Goal: Information Seeking & Learning: Learn about a topic

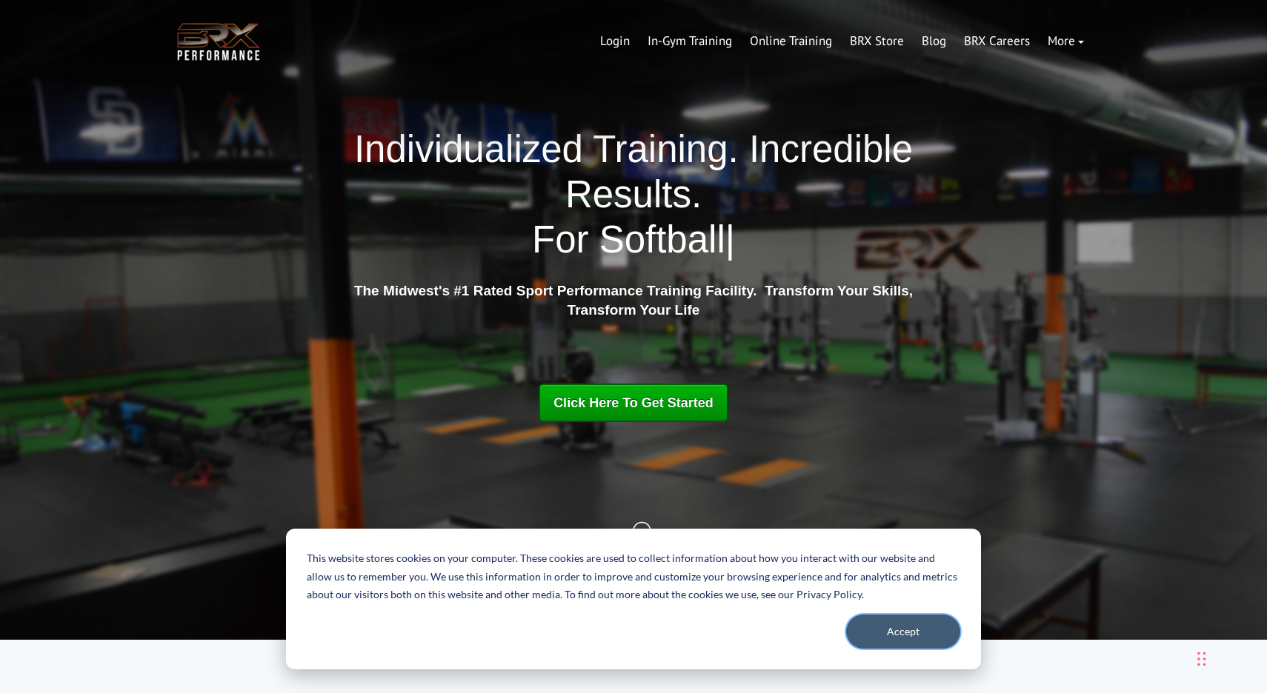
click at [891, 633] on button "Accept" at bounding box center [903, 632] width 114 height 34
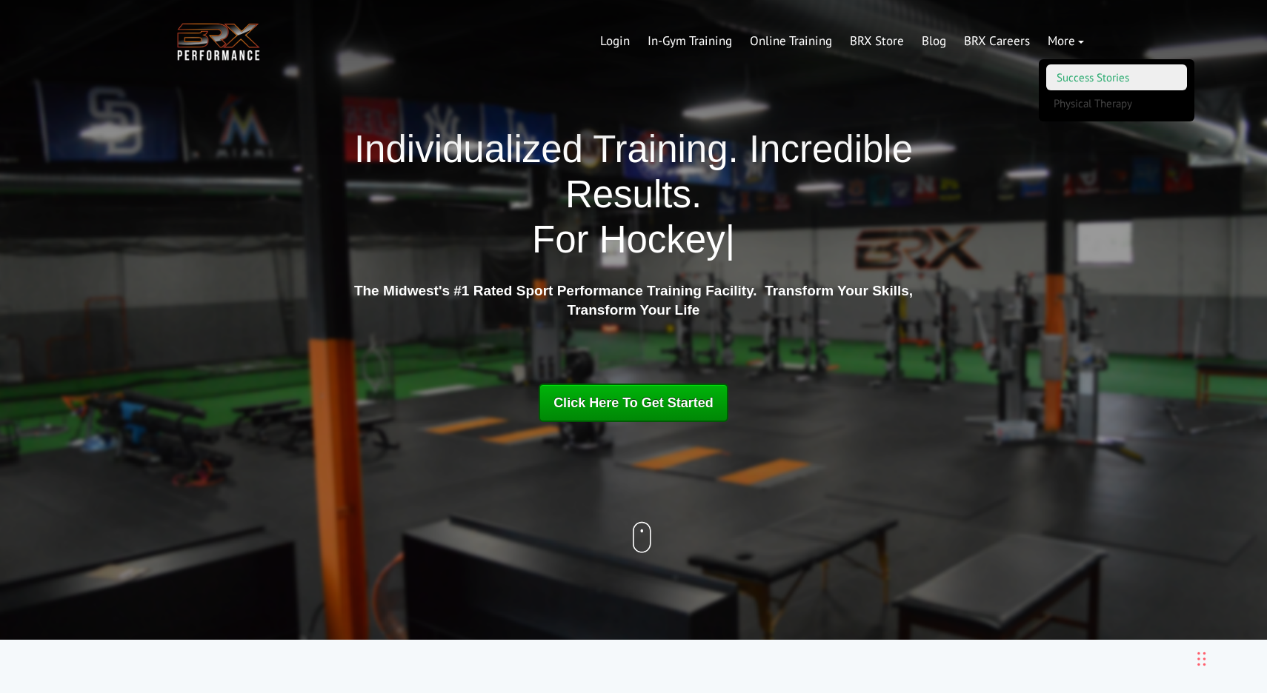
click at [1091, 78] on link "Success Stories" at bounding box center [1116, 77] width 141 height 26
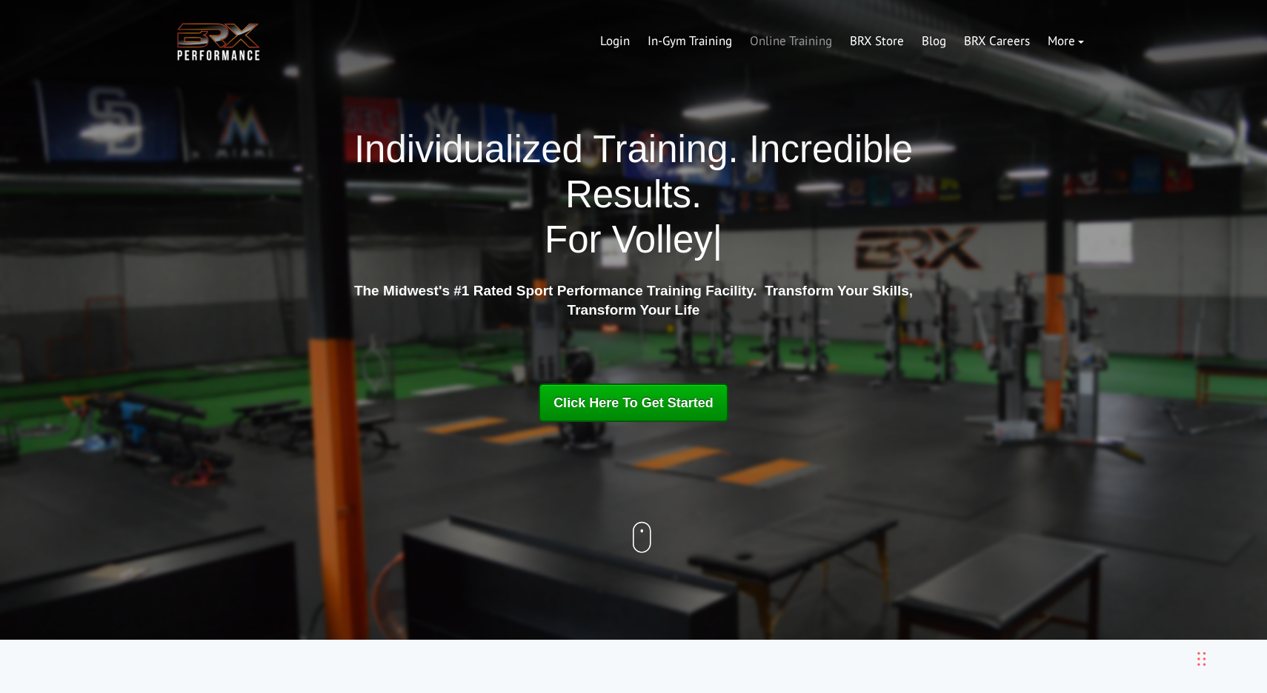
click at [804, 39] on link "Online Training" at bounding box center [791, 42] width 100 height 36
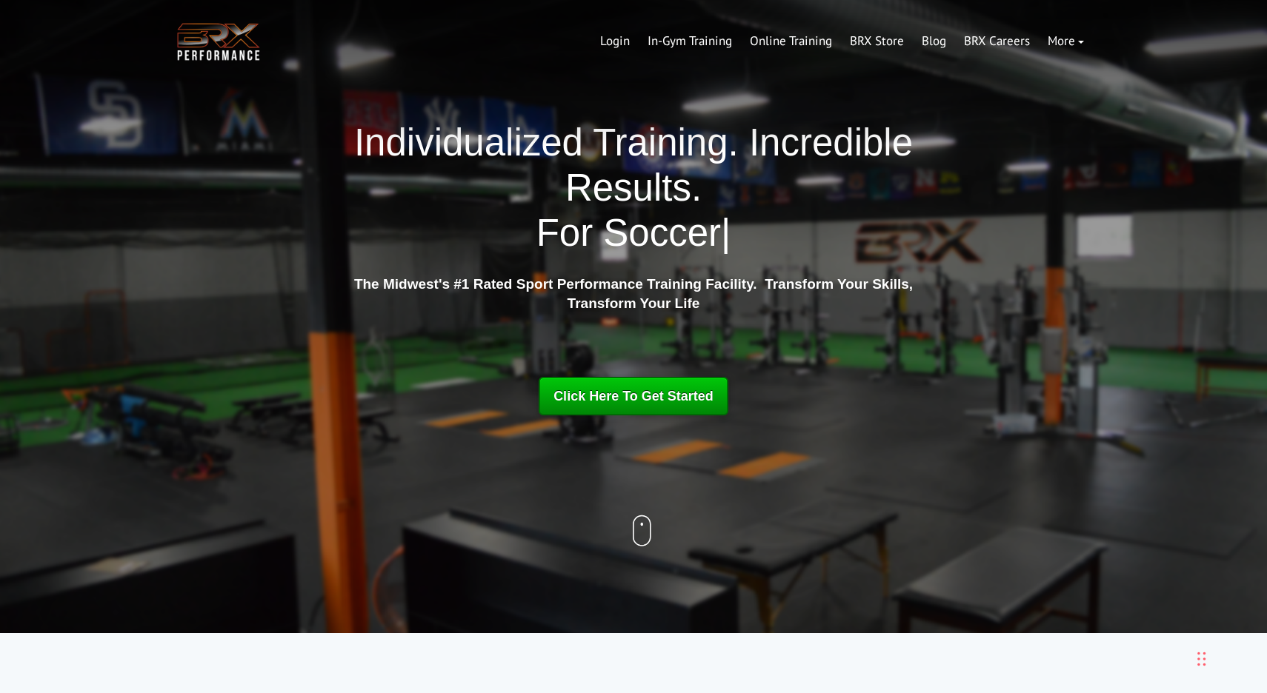
click at [648, 401] on span "Click Here To Get Started" at bounding box center [633, 396] width 160 height 15
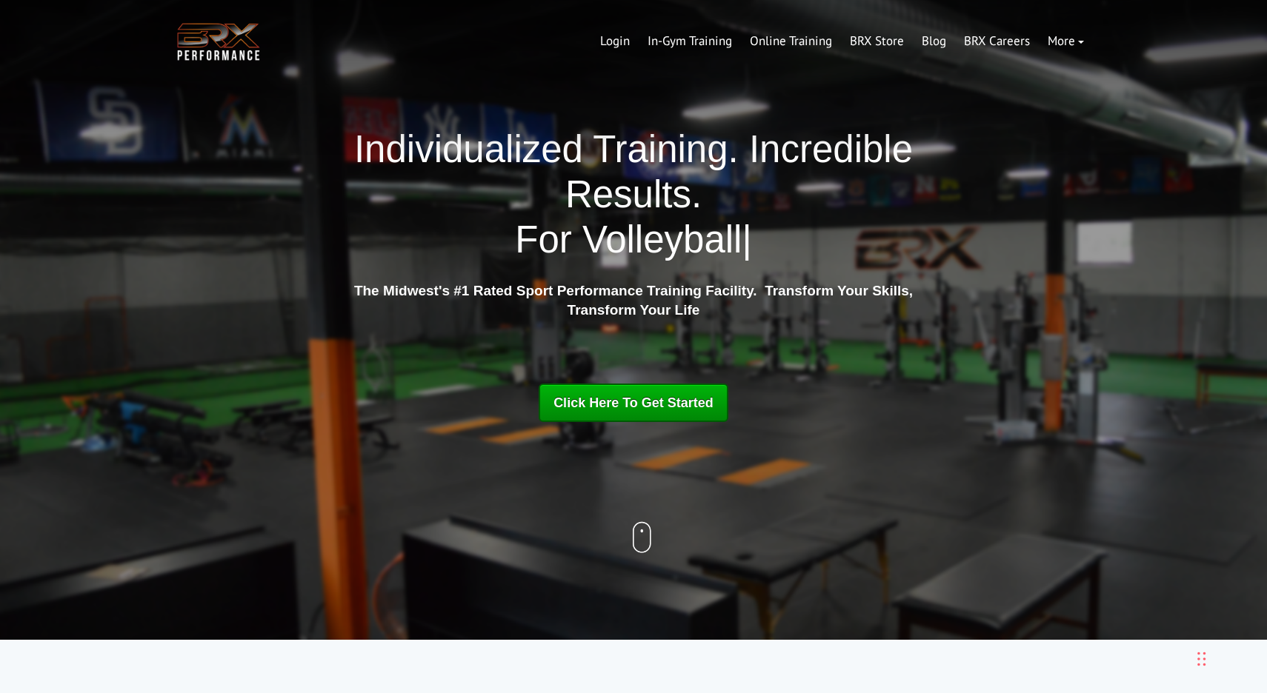
scroll to position [0, 0]
click at [930, 44] on link "Blog" at bounding box center [934, 42] width 42 height 36
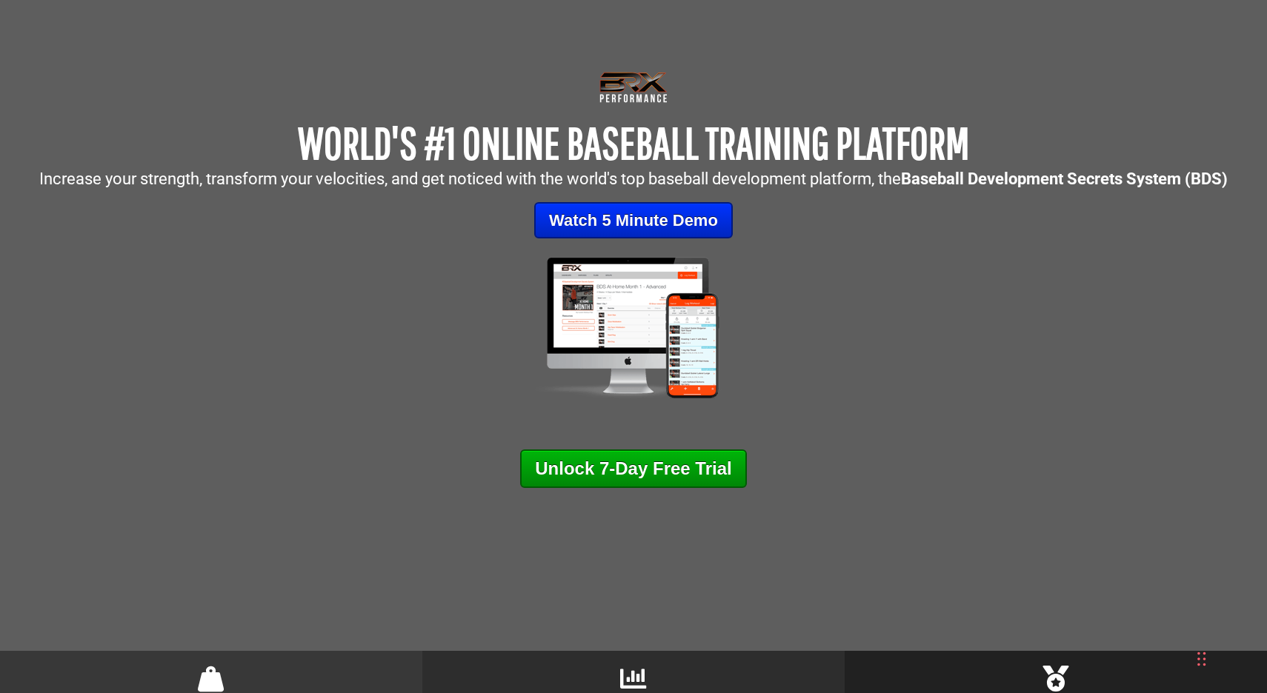
scroll to position [89, 0]
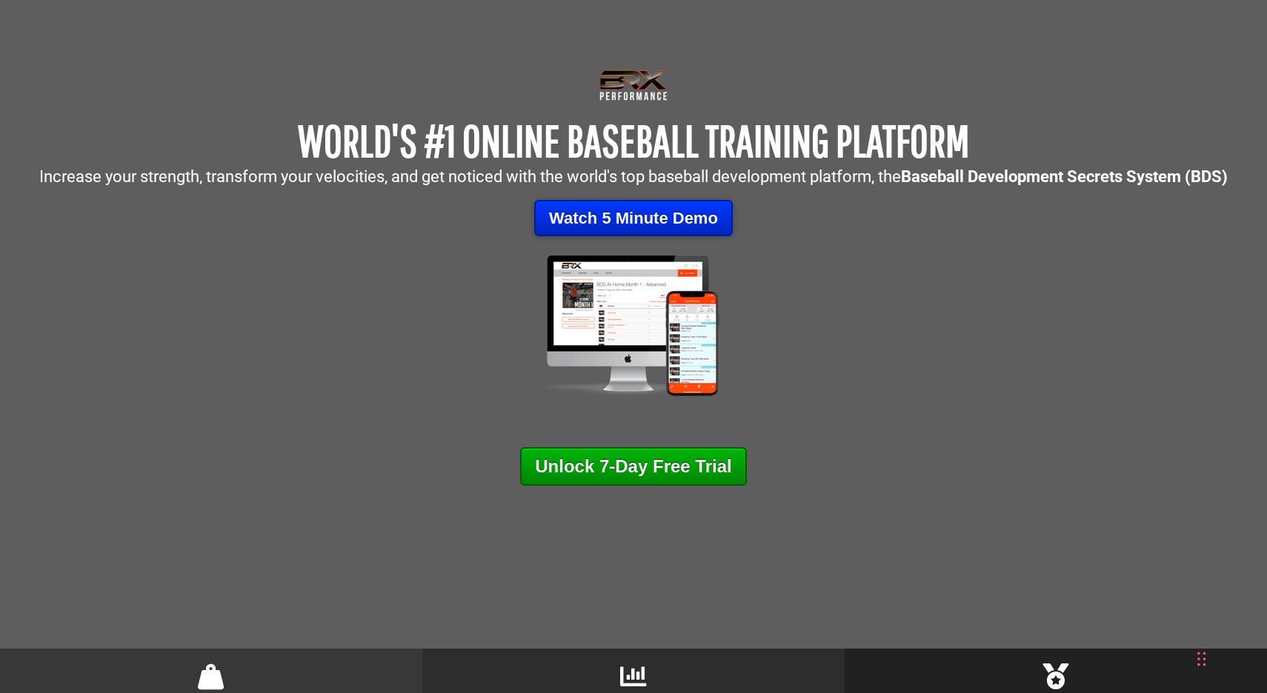
click at [642, 219] on link "Watch 5 Minute Demo" at bounding box center [633, 218] width 199 height 36
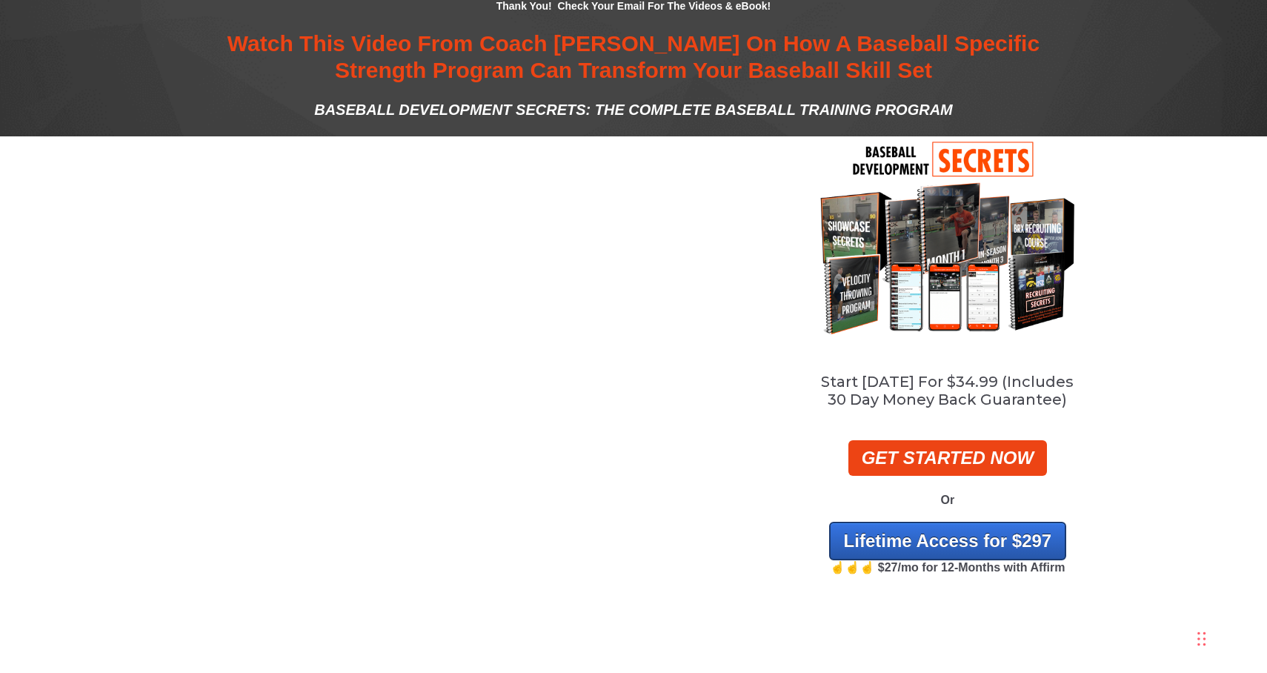
click at [696, 169] on div at bounding box center [476, 364] width 605 height 456
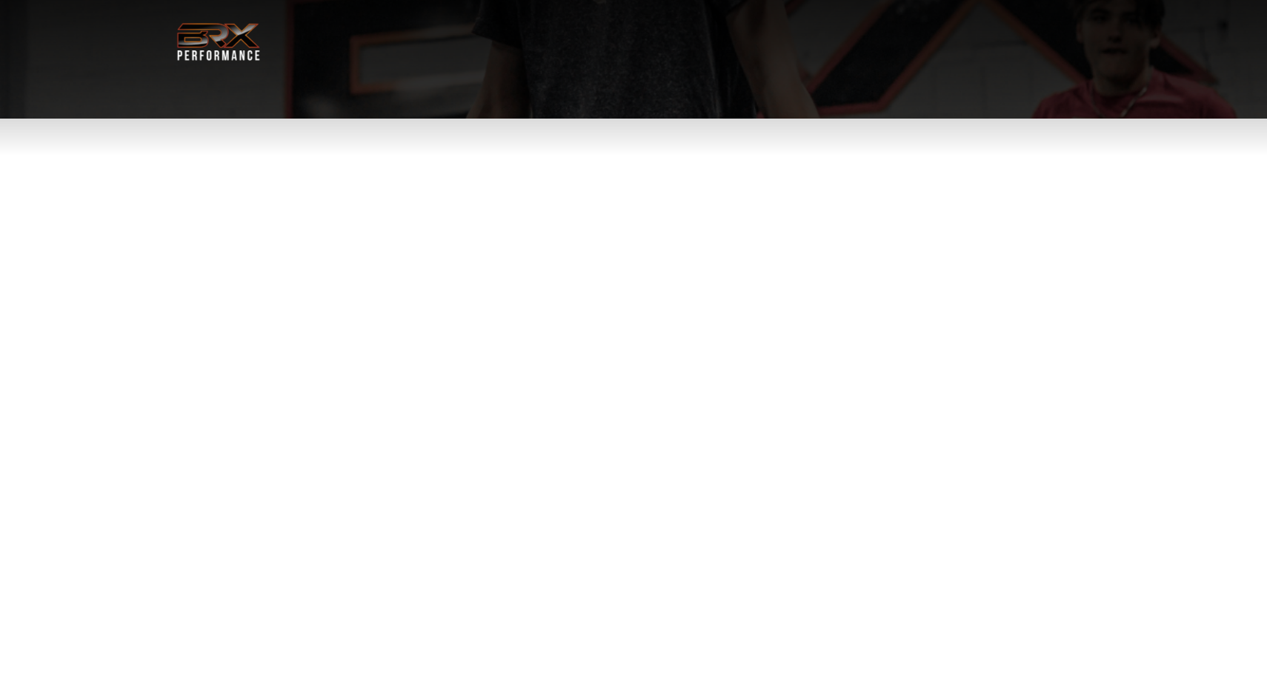
select select "**"
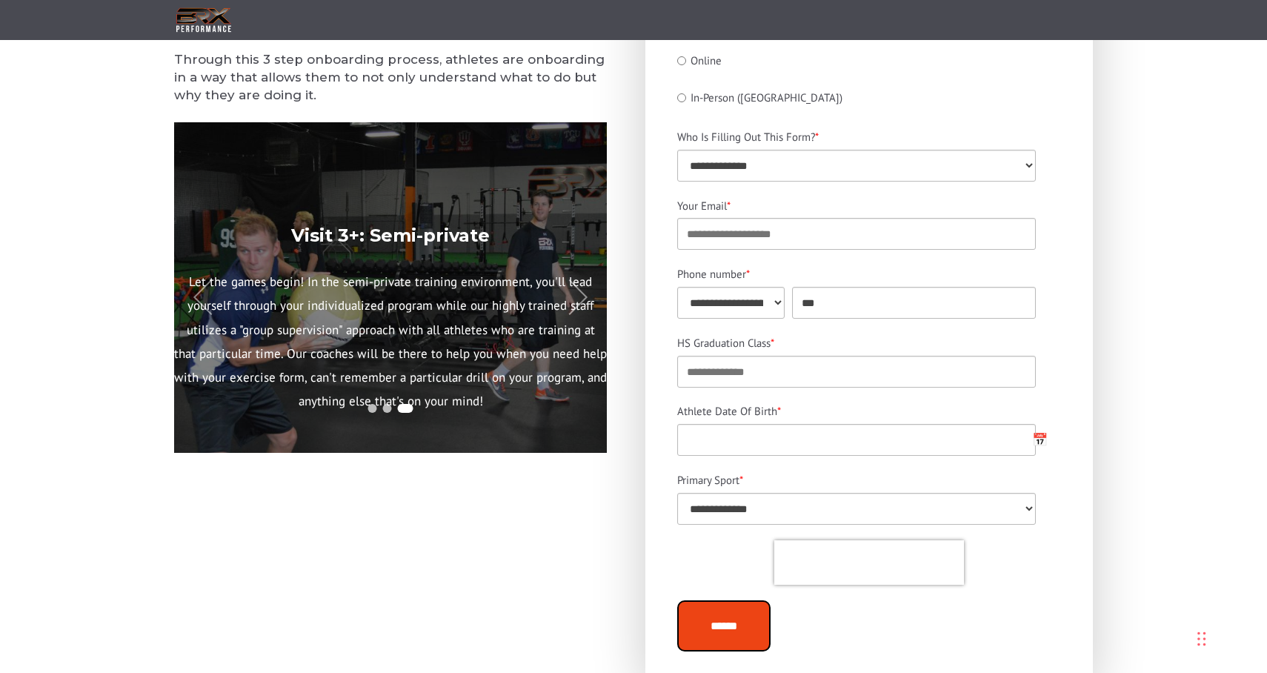
scroll to position [304, 0]
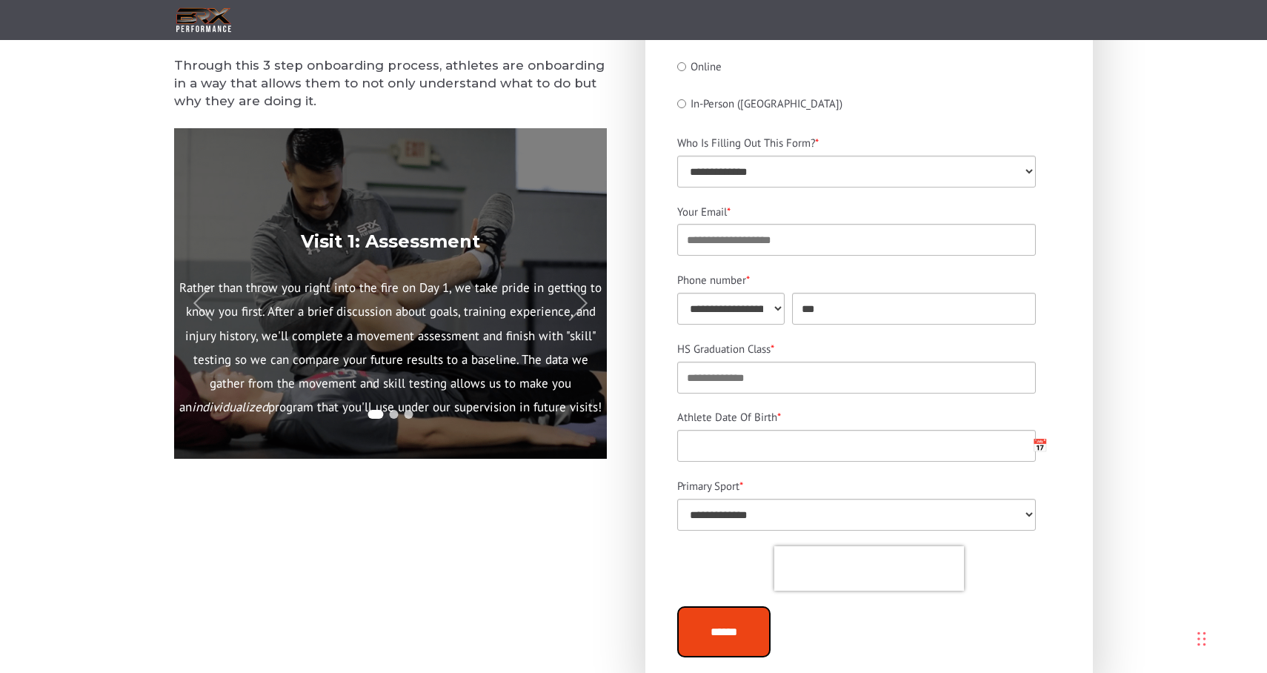
click at [400, 339] on p "Rather than throw you right into the fire on Day 1, we take pride in getting to…" at bounding box center [390, 348] width 433 height 144
click at [444, 380] on p "Rather than throw you right into the fire on Day 1, we take pride in getting to…" at bounding box center [390, 348] width 433 height 144
click at [393, 411] on span at bounding box center [394, 414] width 9 height 9
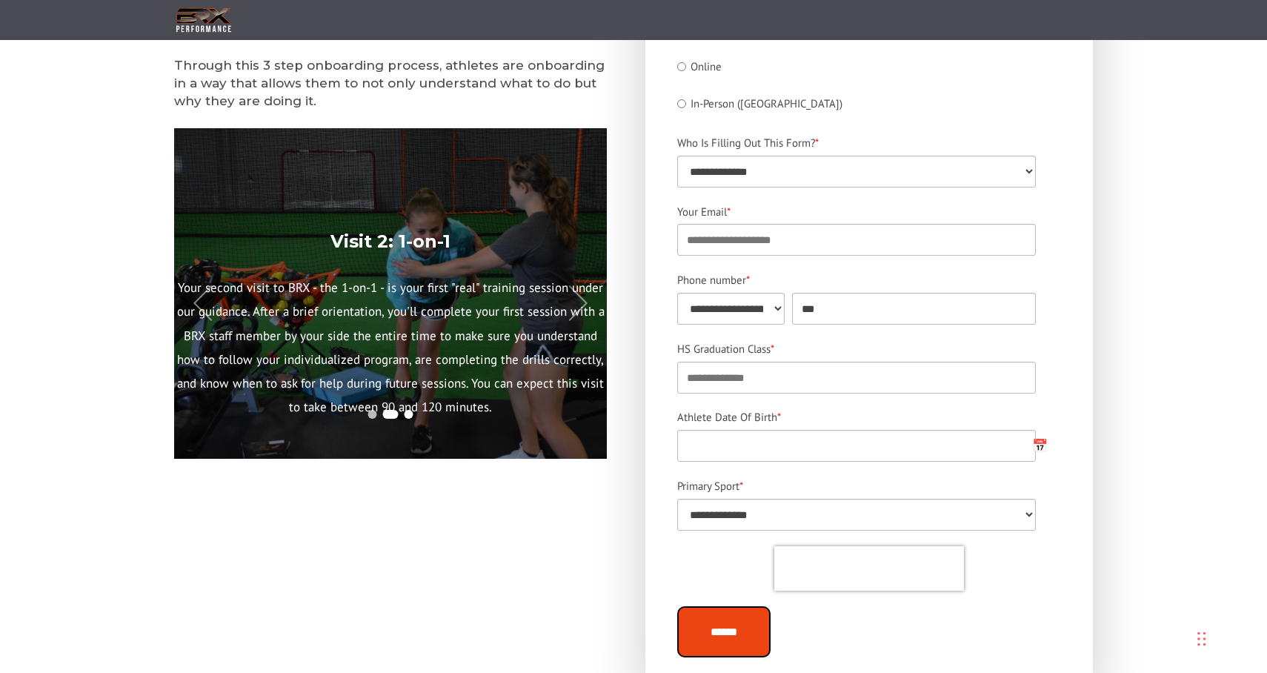
click at [409, 413] on span at bounding box center [409, 414] width 9 height 9
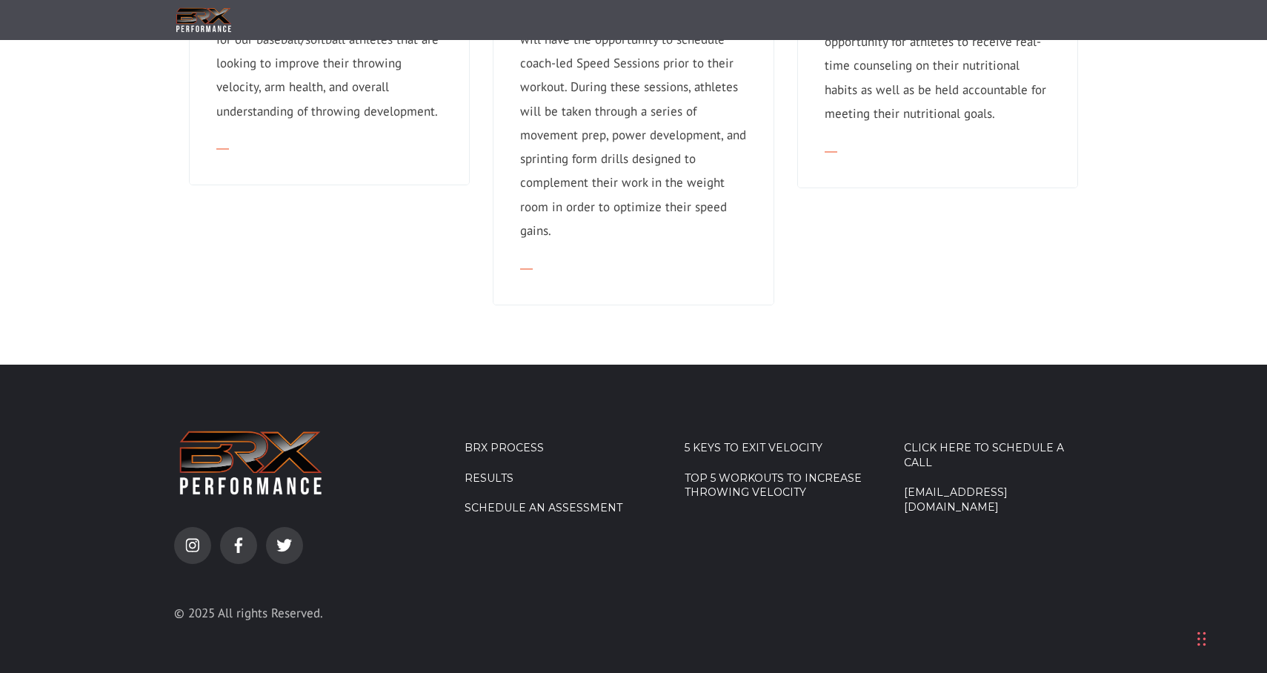
scroll to position [1453, 0]
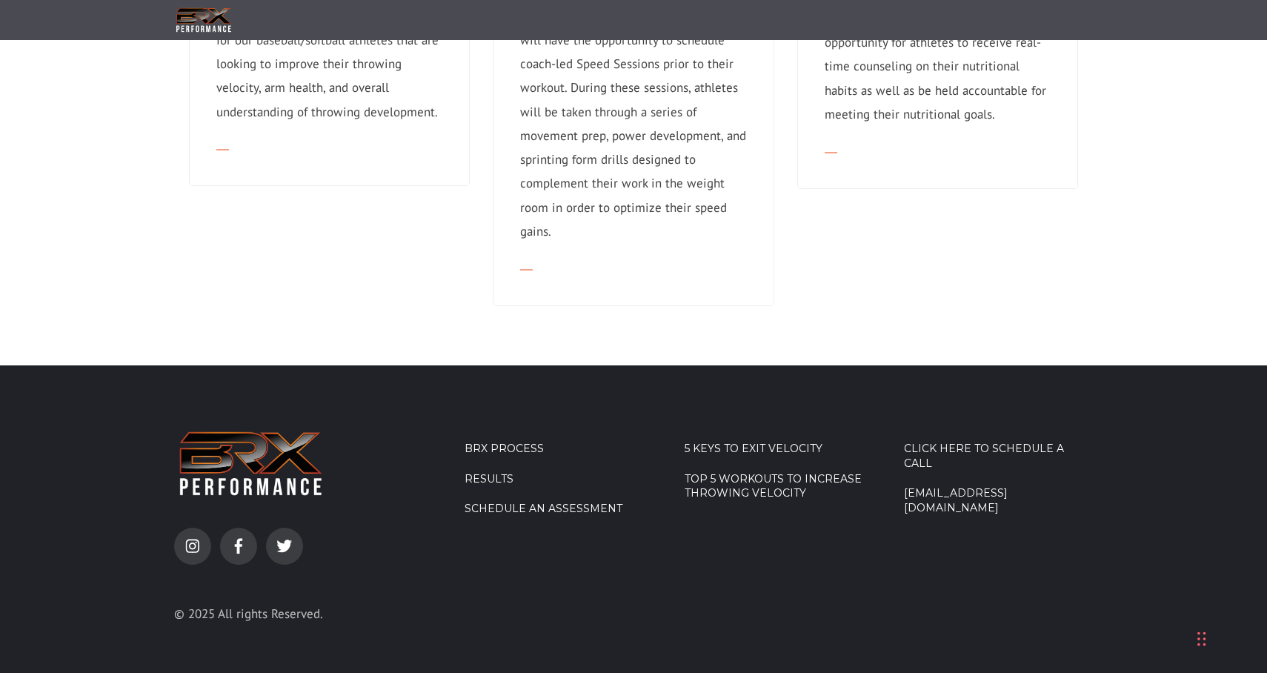
click at [745, 442] on link "5 Keys to Exit Velocity" at bounding box center [779, 449] width 189 height 15
click at [746, 472] on link "Top 5 Workouts to Increase Throwing Velocity" at bounding box center [779, 486] width 189 height 29
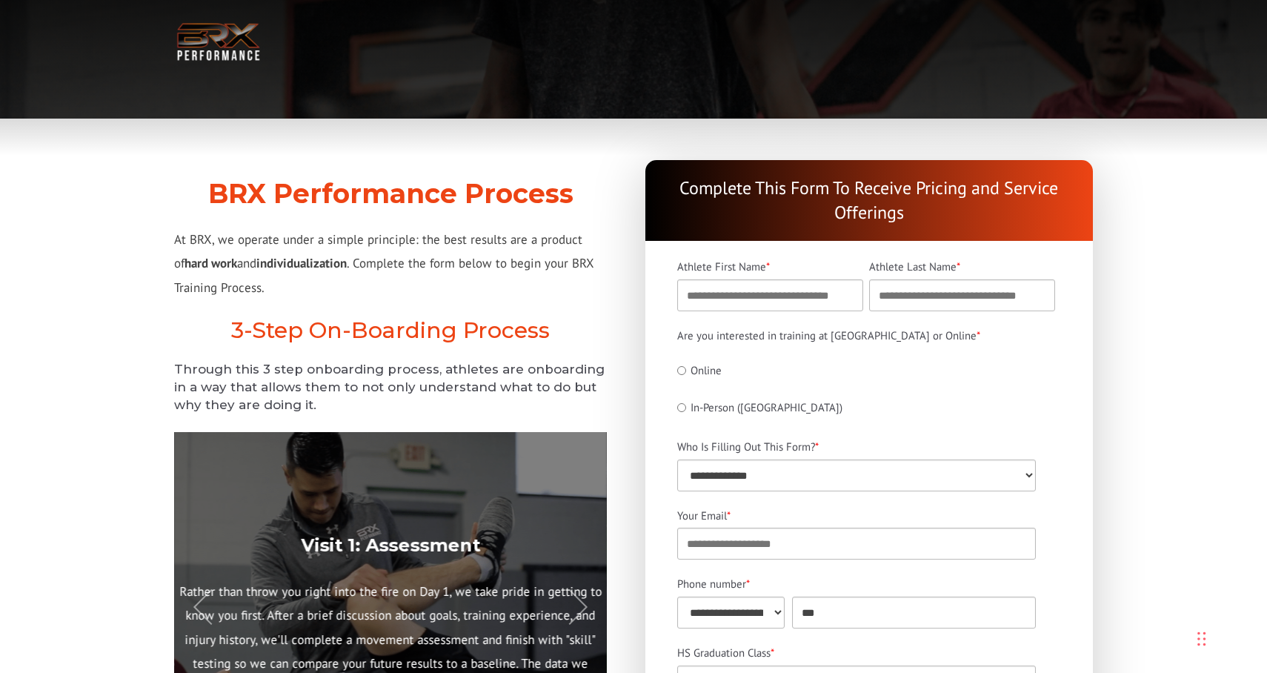
scroll to position [0, 0]
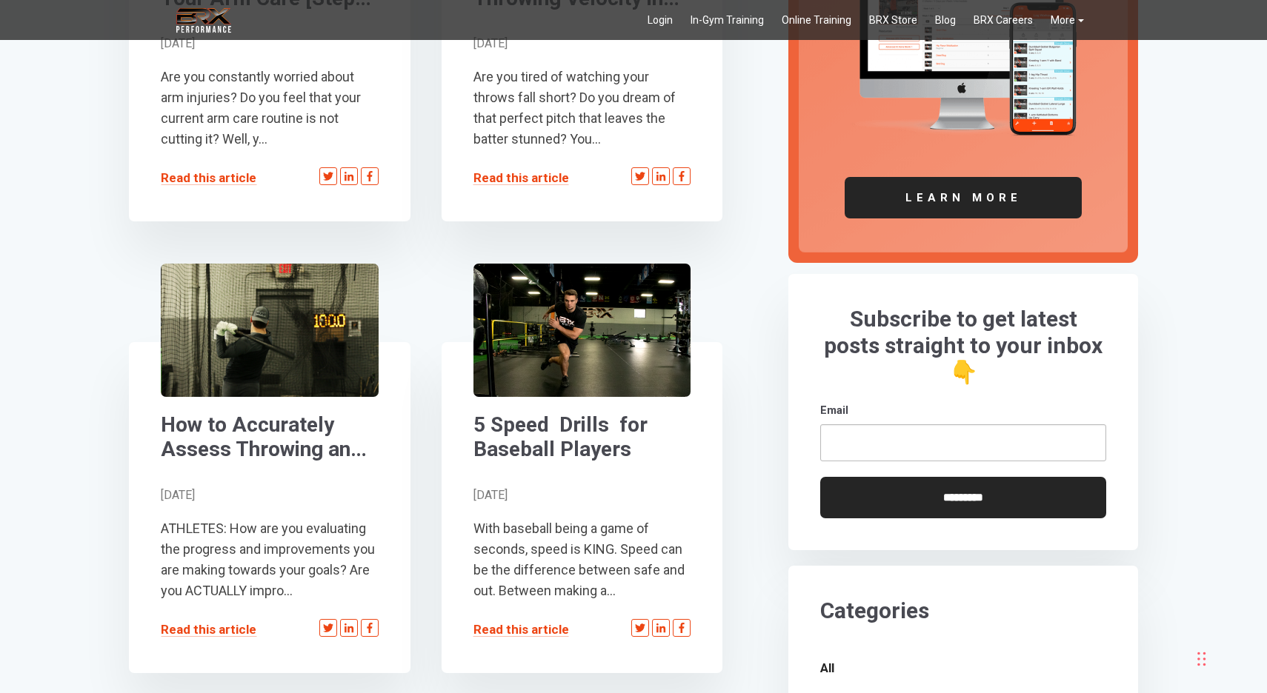
scroll to position [611, 0]
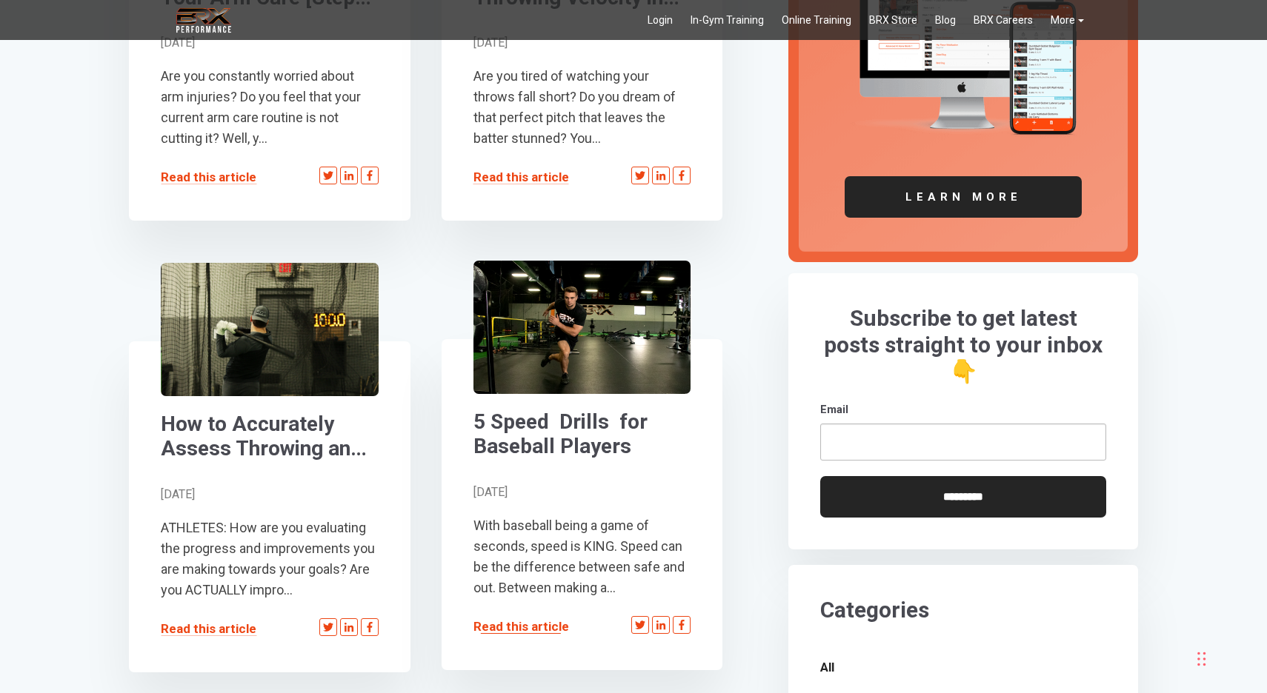
click at [536, 628] on link "Read this article" at bounding box center [521, 626] width 96 height 15
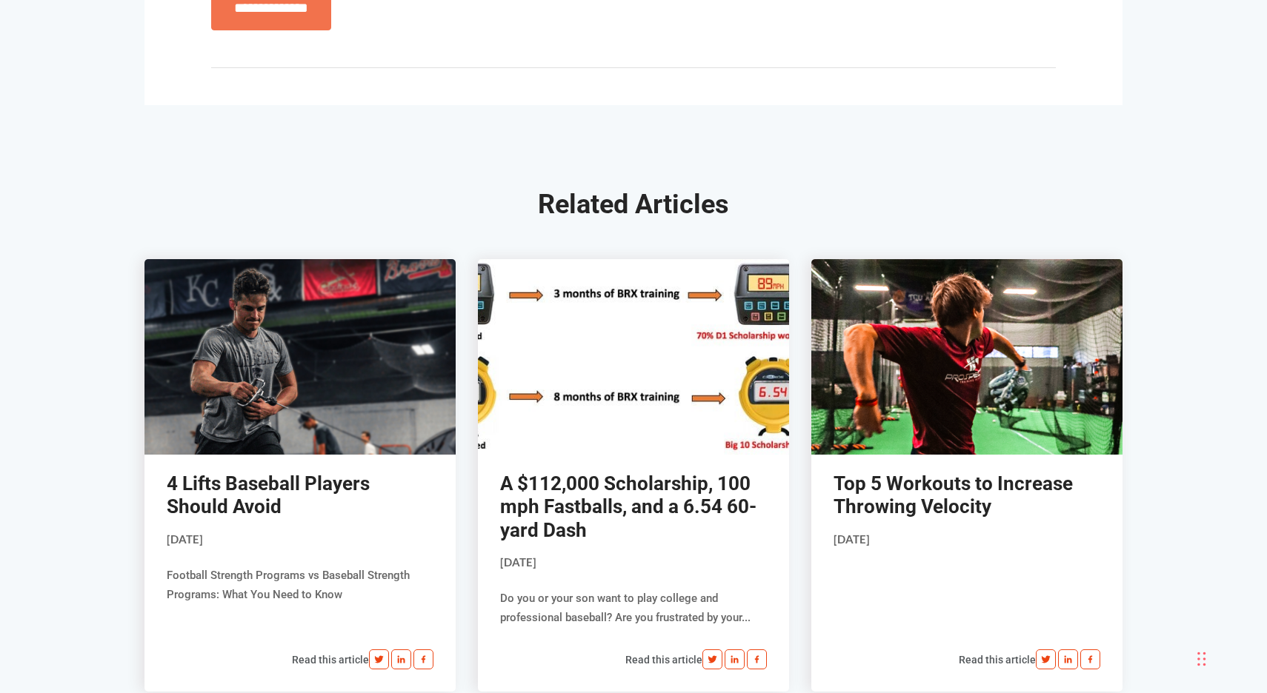
scroll to position [4512, 0]
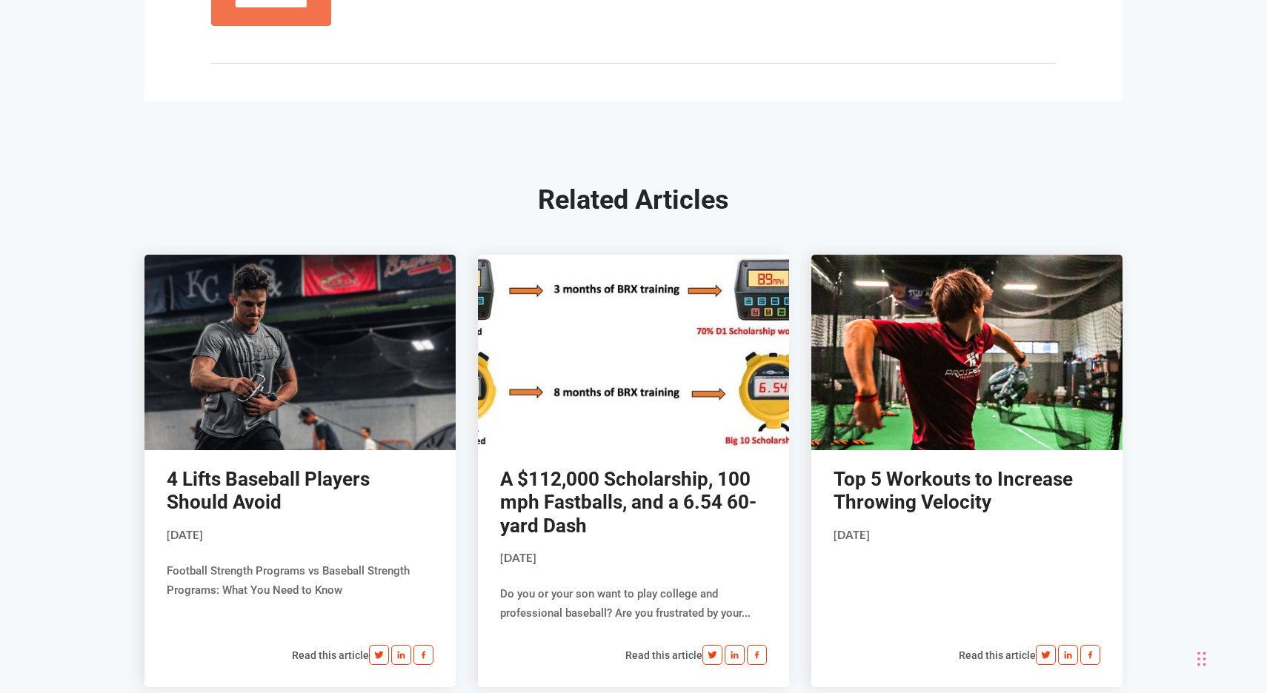
click at [310, 385] on link at bounding box center [299, 353] width 311 height 196
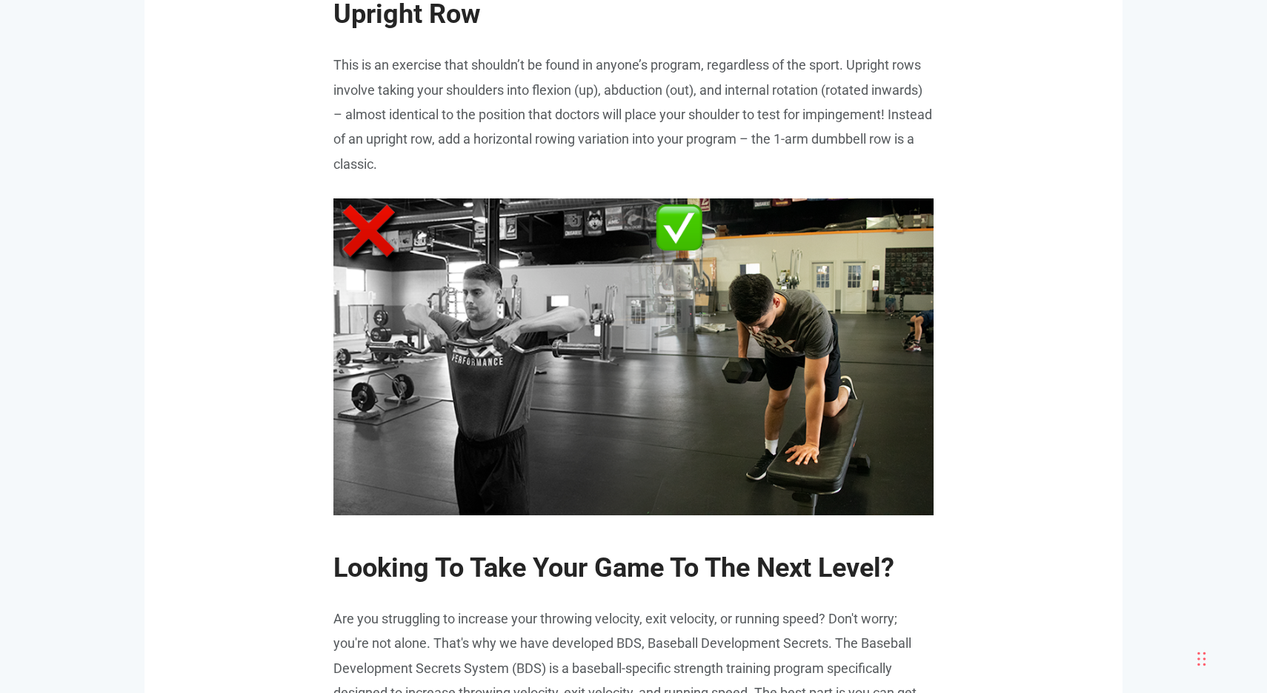
scroll to position [3309, 0]
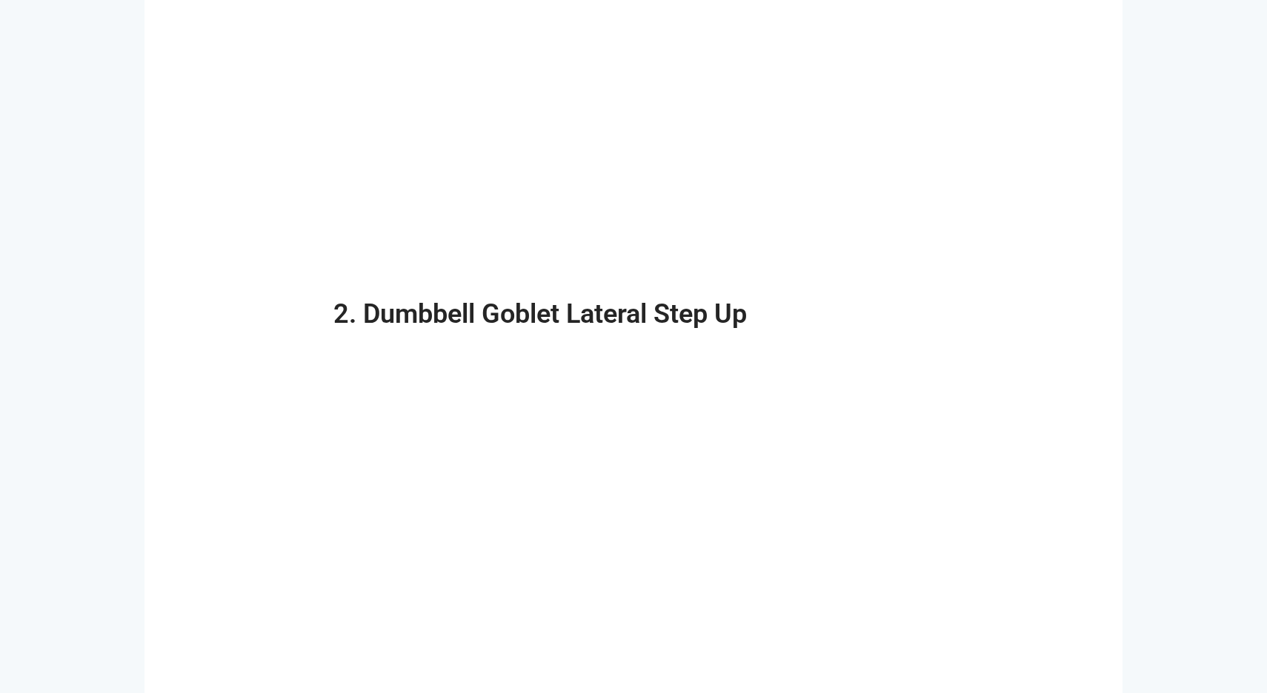
scroll to position [1773, 0]
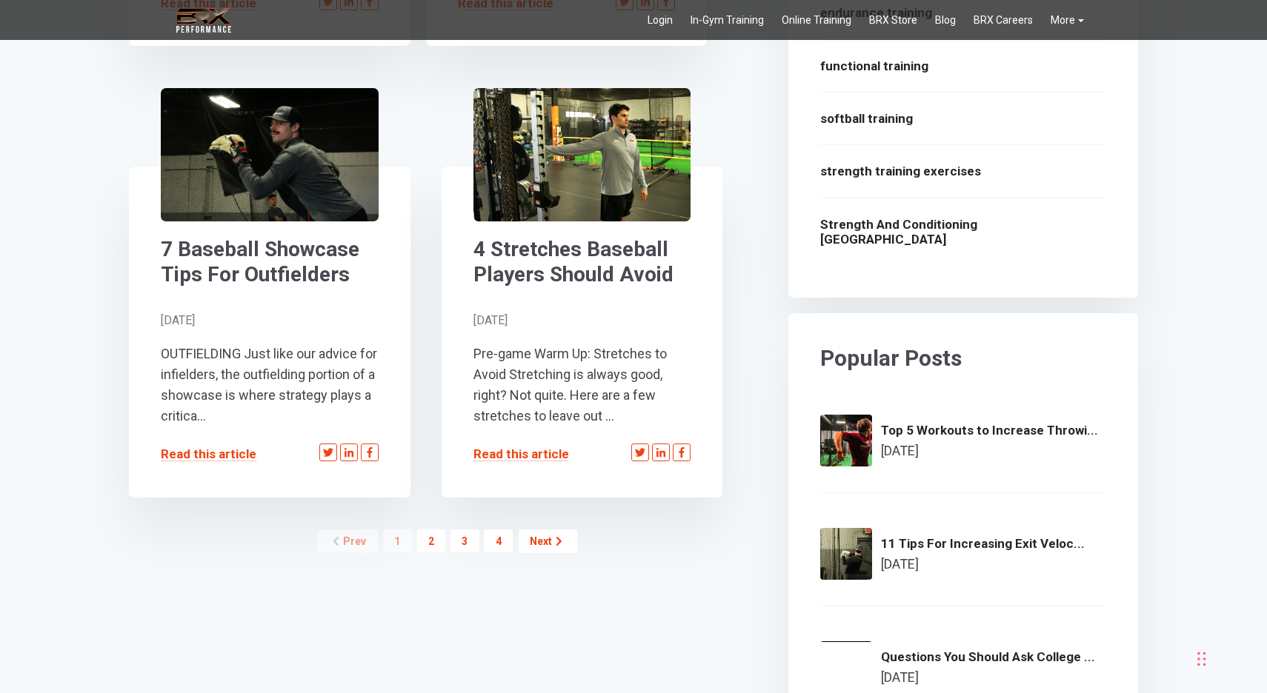
scroll to position [1690, 0]
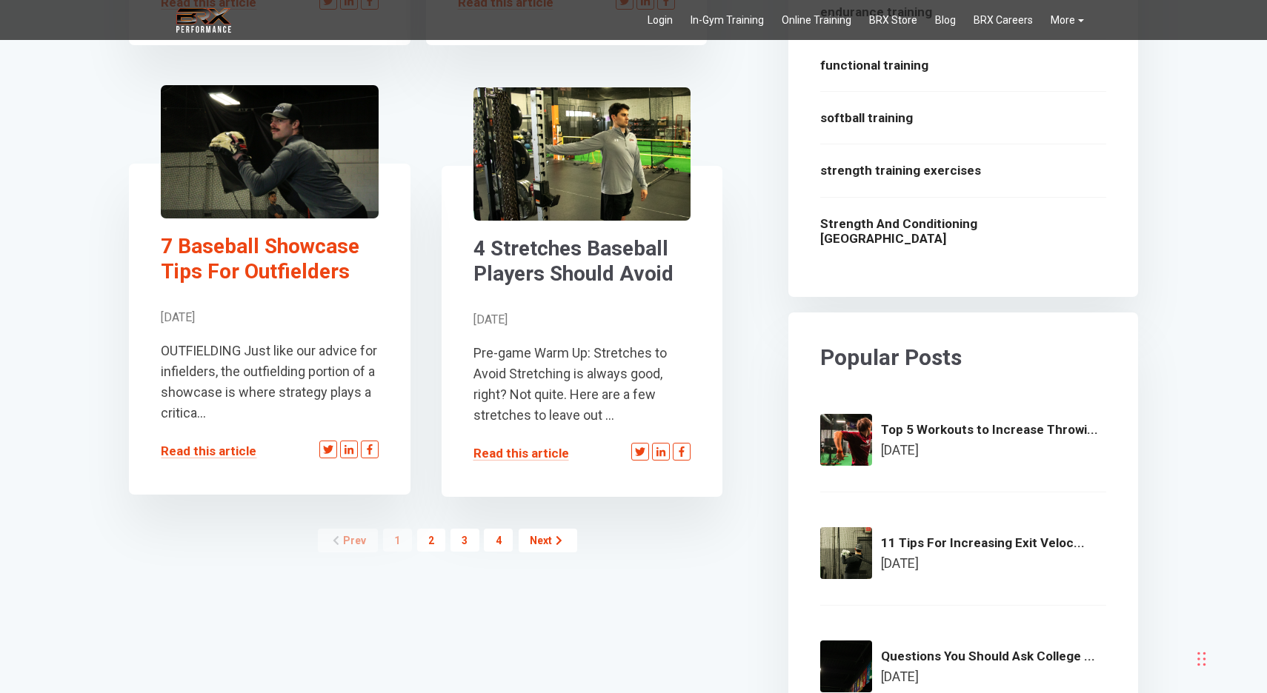
click at [284, 259] on link "7 Baseball Showcase Tips For Outfielders" at bounding box center [270, 259] width 218 height 50
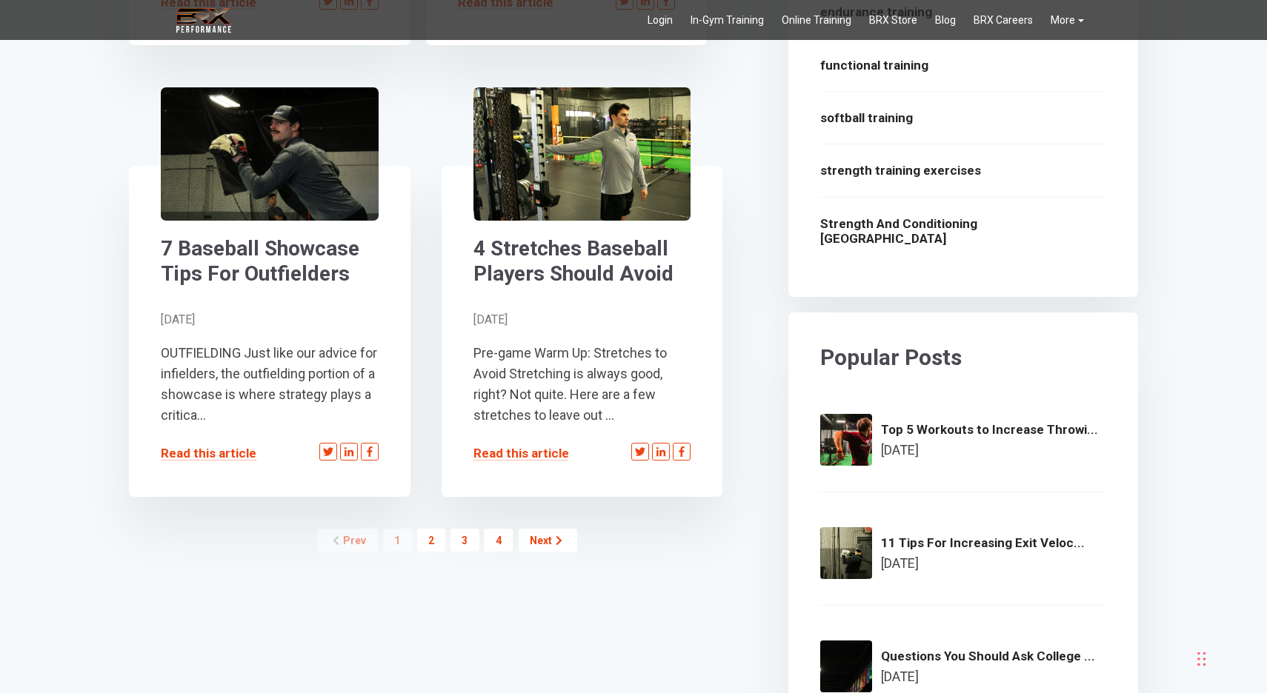
click at [430, 544] on link "2" at bounding box center [431, 540] width 29 height 23
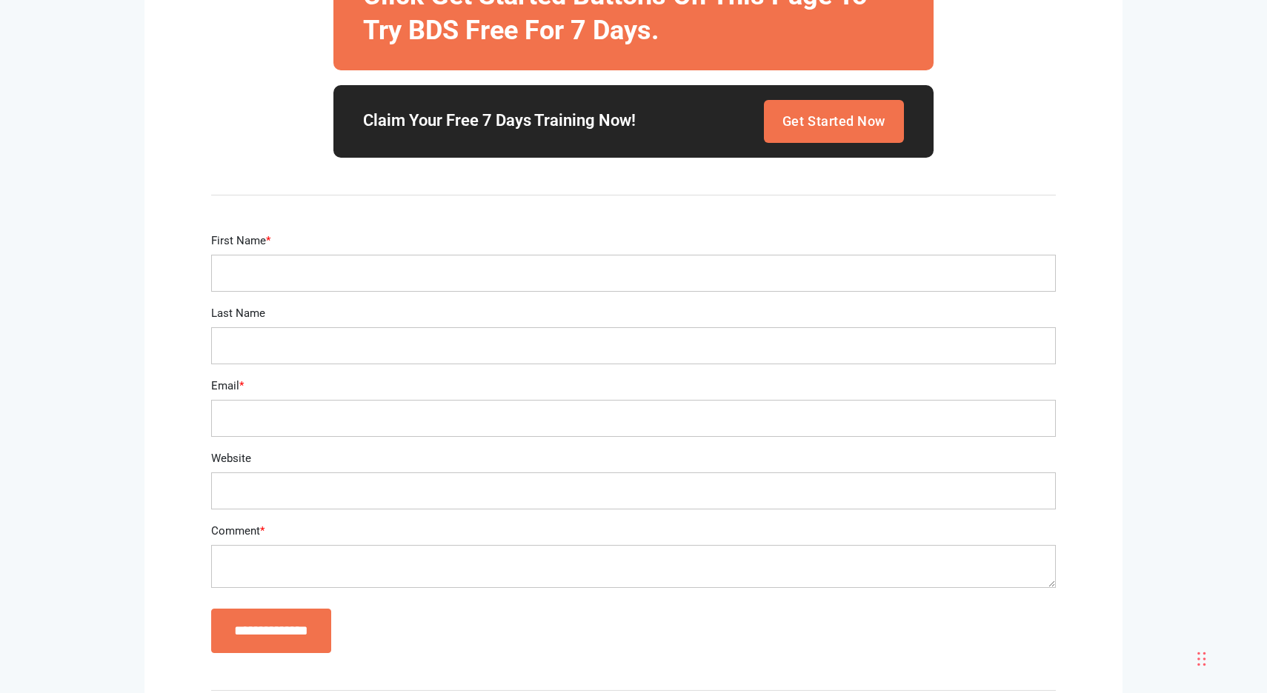
scroll to position [7377, 0]
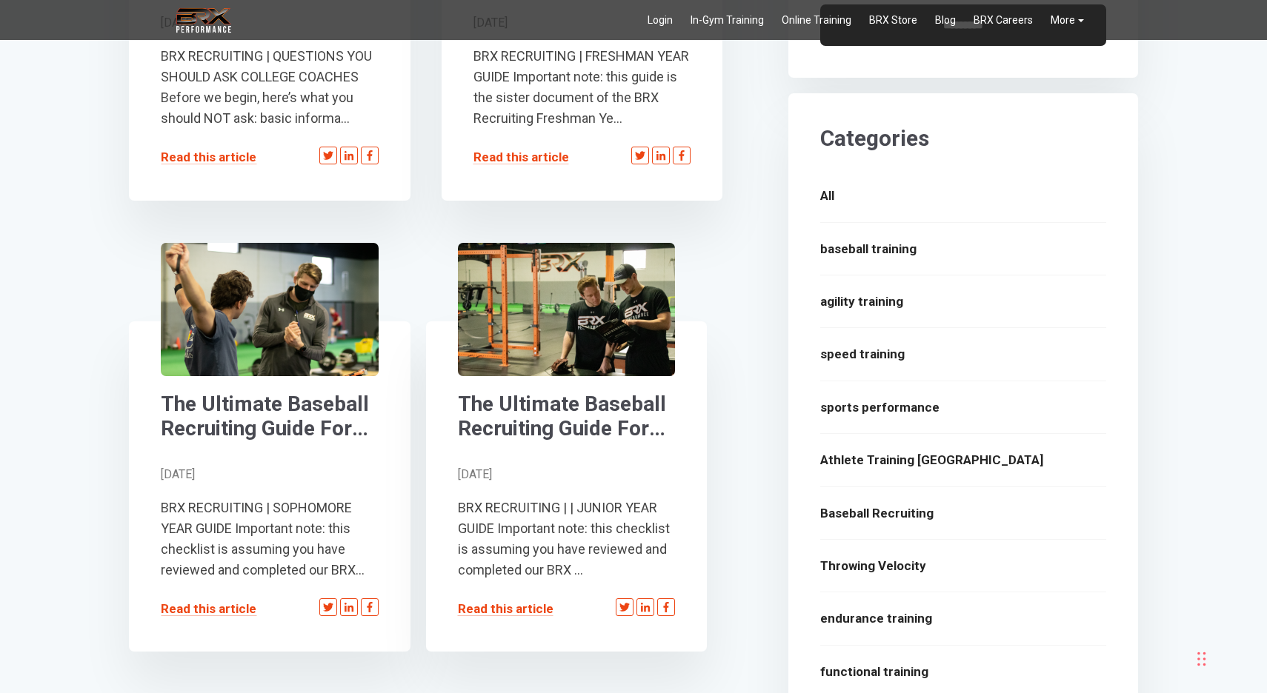
scroll to position [1084, 0]
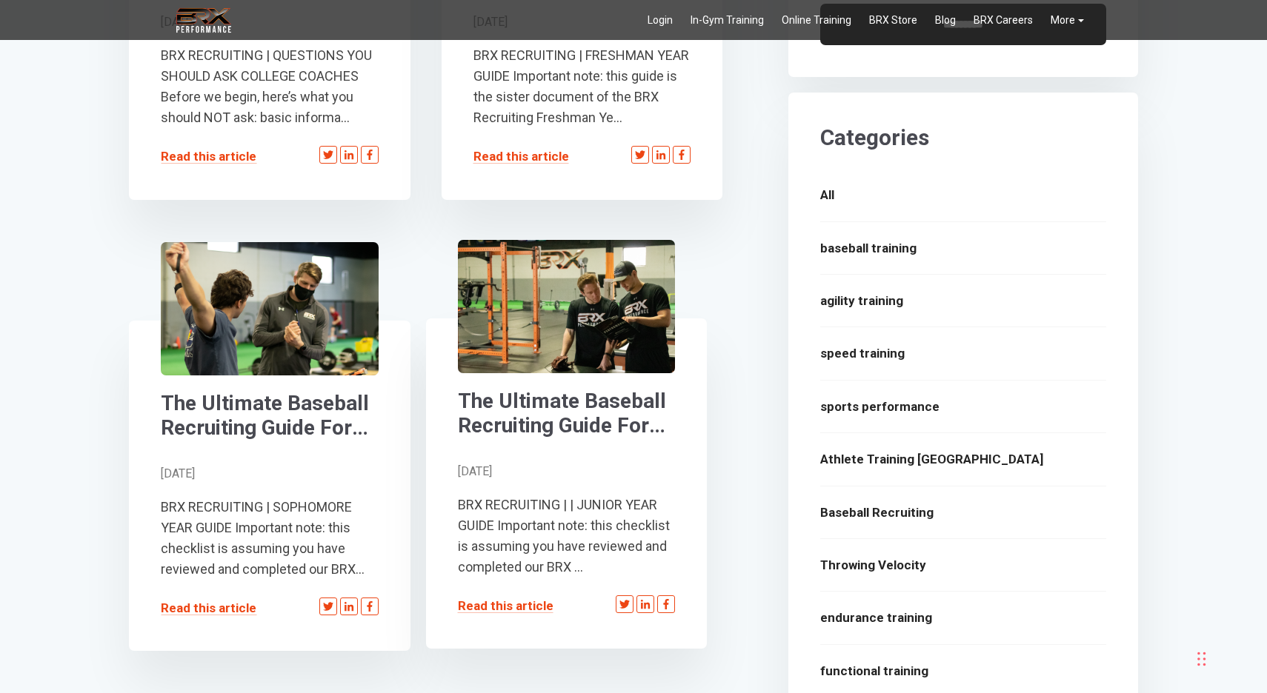
click at [502, 613] on div "Read this article Twitter LinkedIn Facebook" at bounding box center [567, 615] width 218 height 39
click at [503, 604] on link "Read this article" at bounding box center [506, 606] width 96 height 15
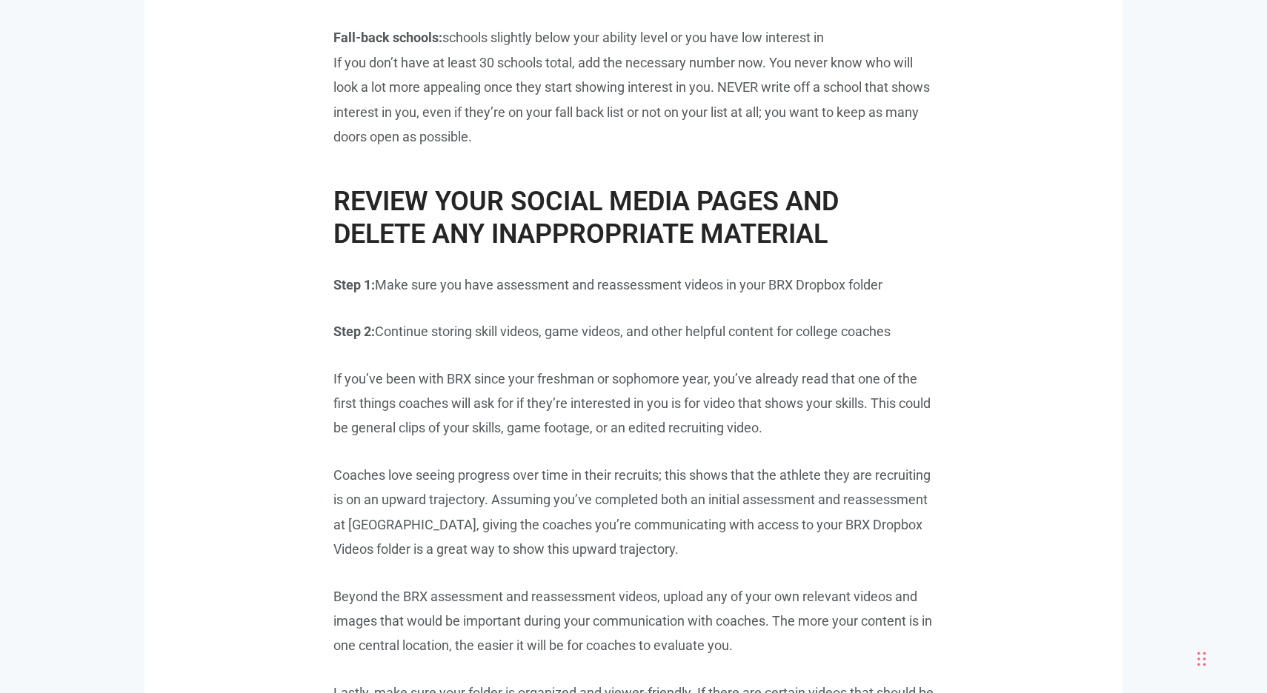
scroll to position [2439, 0]
